Goal: Find specific page/section: Find specific page/section

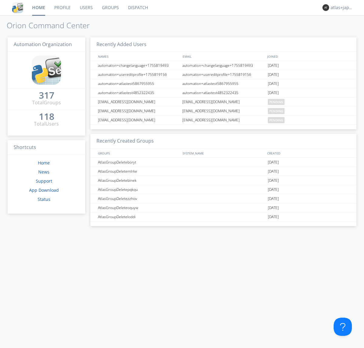
click at [138, 8] on link "Dispatch" at bounding box center [138, 7] width 29 height 15
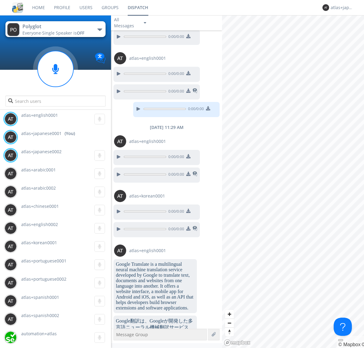
scroll to position [347, 0]
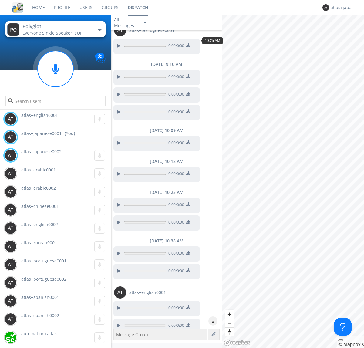
scroll to position [199, 0]
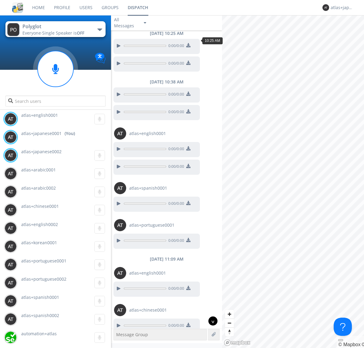
click at [211, 321] on div "^" at bounding box center [213, 321] width 9 height 9
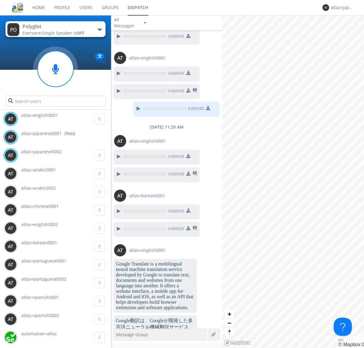
scroll to position [549, 0]
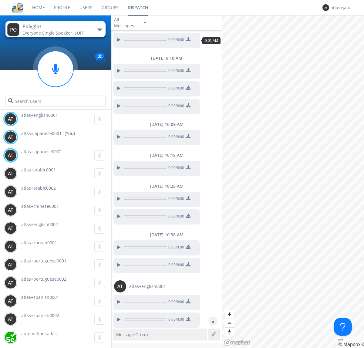
scroll to position [46, 0]
click at [211, 321] on div "^" at bounding box center [213, 321] width 9 height 9
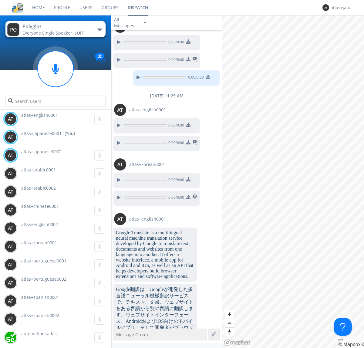
scroll to position [567, 0]
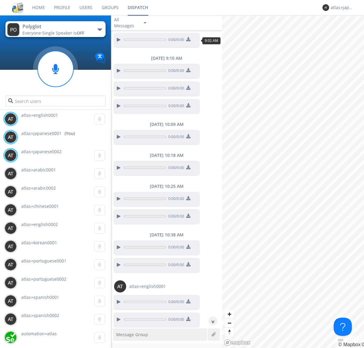
scroll to position [28, 0]
click at [211, 321] on div "^" at bounding box center [213, 321] width 9 height 9
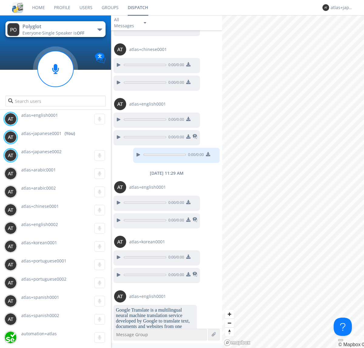
scroll to position [549, 0]
